Goal: Check status: Check status

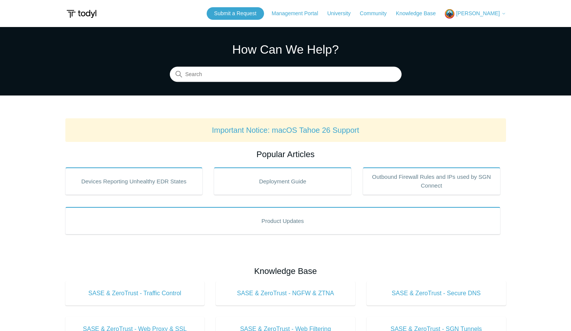
click at [484, 14] on span "[PERSON_NAME]" at bounding box center [478, 13] width 44 height 6
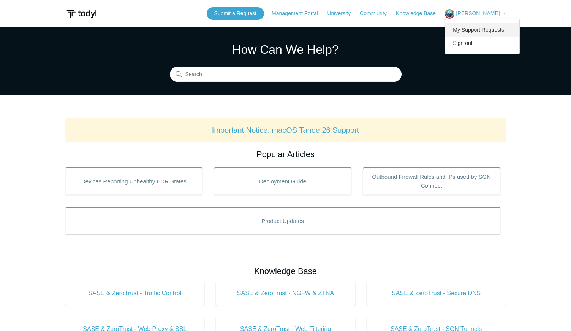
click at [479, 29] on link "My Support Requests" at bounding box center [482, 29] width 74 height 13
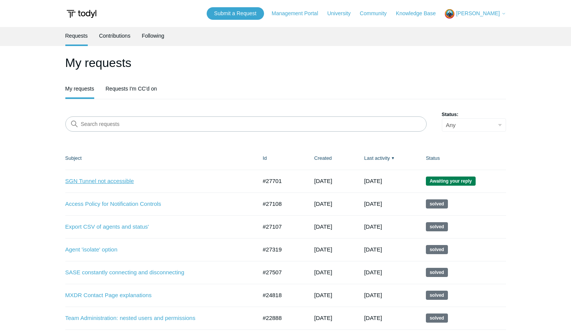
click at [113, 180] on link "SGN Tunnel not accessible" at bounding box center [155, 181] width 180 height 9
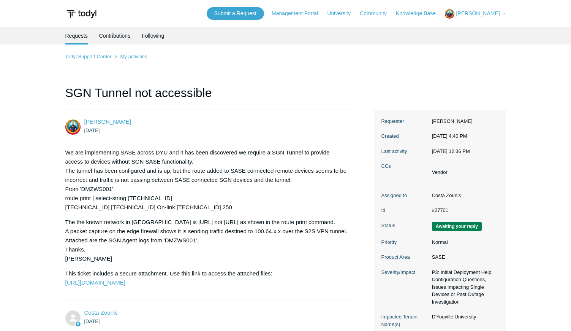
drag, startPoint x: 129, startPoint y: 180, endPoint x: 305, endPoint y: 182, distance: 175.9
click at [305, 182] on p "We are implementing SASE across DYU and it has been discovered we require a SGN…" at bounding box center [206, 180] width 283 height 64
click at [305, 180] on p "We are implementing SASE across DYU and it has been discovered we require a SGN…" at bounding box center [206, 180] width 283 height 64
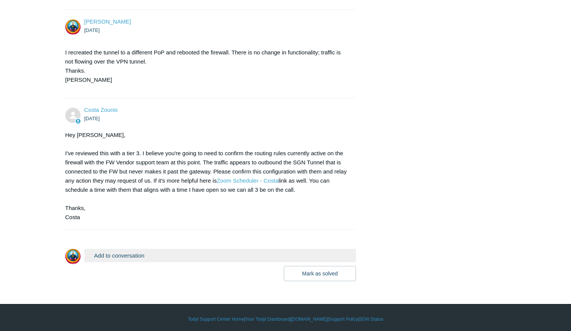
scroll to position [1289, 0]
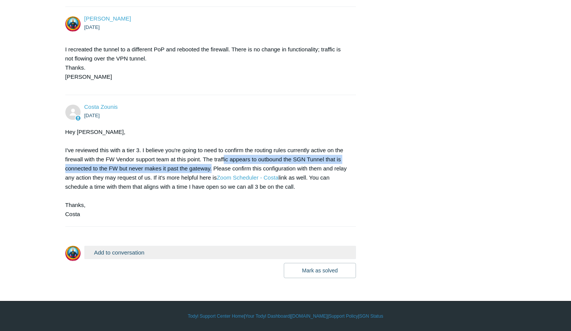
drag, startPoint x: 236, startPoint y: 160, endPoint x: 212, endPoint y: 169, distance: 25.7
click at [212, 169] on div "Hey [PERSON_NAME], I've reviewed this with a tier 3. I believe you're going to …" at bounding box center [206, 172] width 283 height 91
click at [161, 168] on div "Hey [PERSON_NAME], I've reviewed this with a tier 3. I believe you're going to …" at bounding box center [206, 172] width 283 height 91
